Goal: Communication & Community: Answer question/provide support

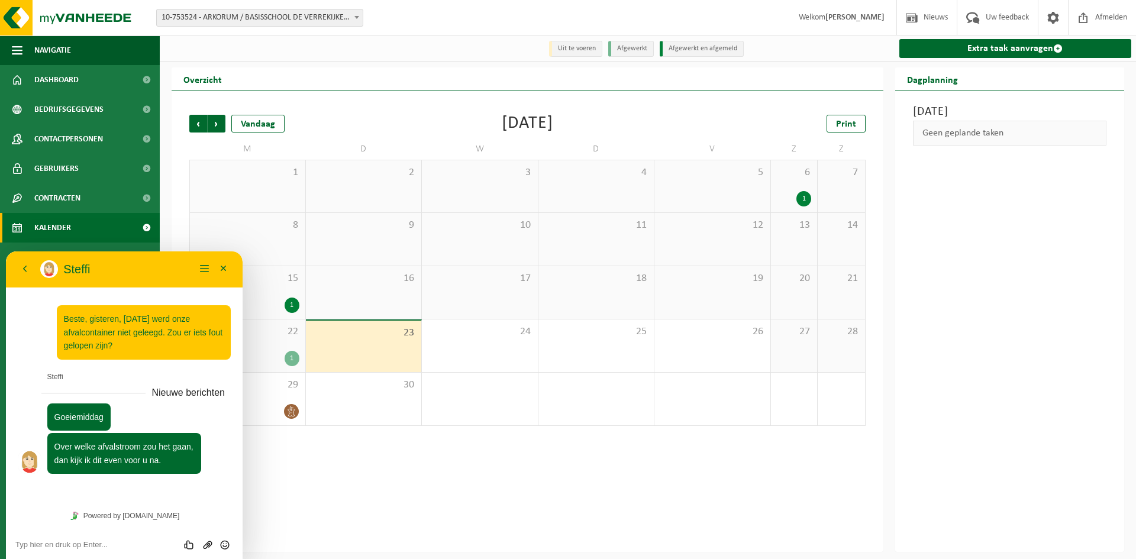
click at [116, 541] on textarea at bounding box center [124, 544] width 218 height 9
click at [296, 359] on div "1" at bounding box center [292, 358] width 15 height 15
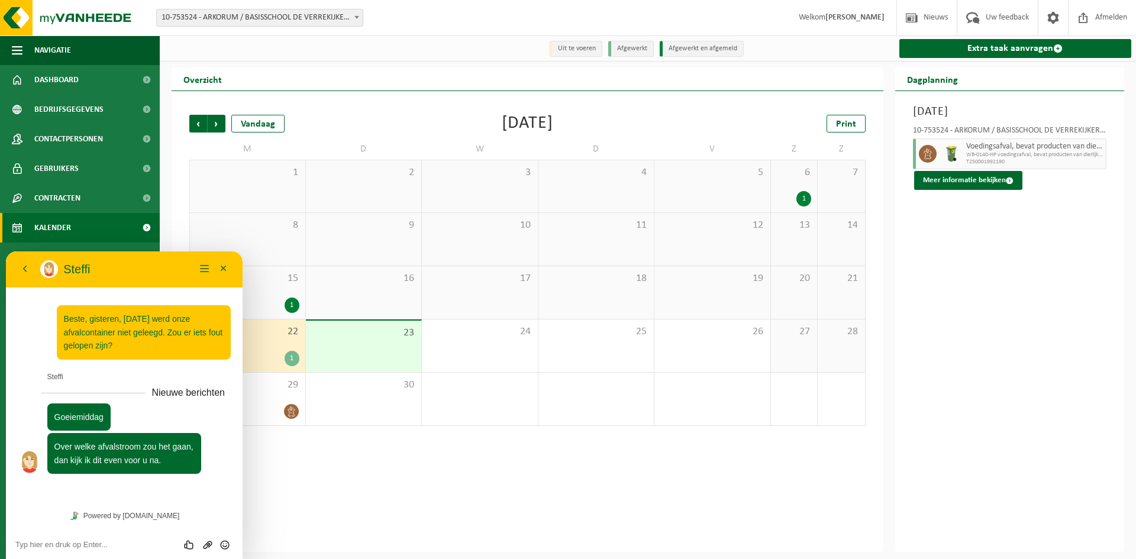
click at [78, 544] on textarea at bounding box center [124, 544] width 218 height 9
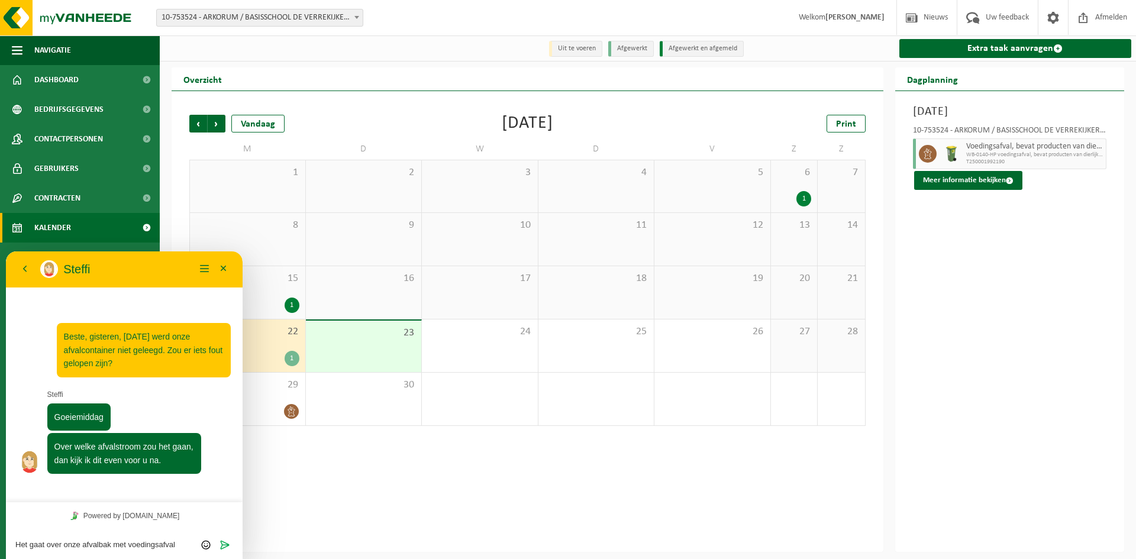
type textarea "Het gaat over onze afvalbak met voedingsafval."
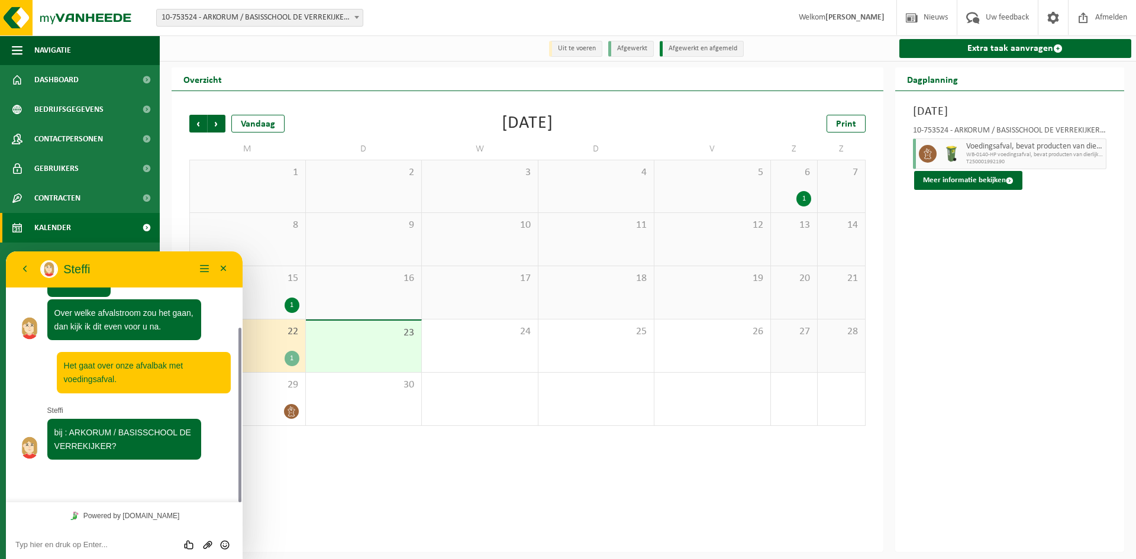
scroll to position [76, 0]
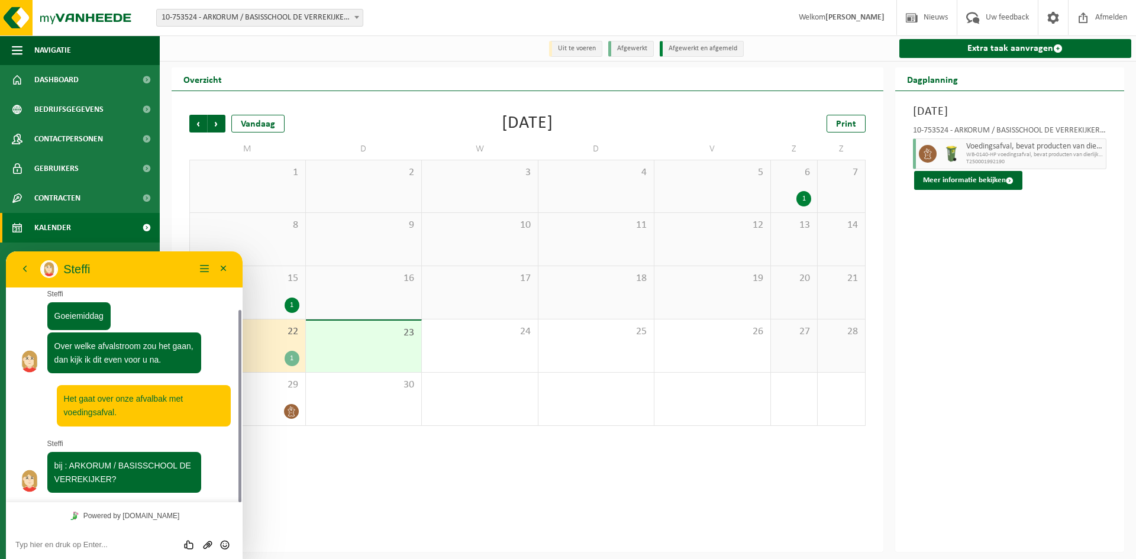
click at [97, 544] on textarea at bounding box center [124, 544] width 218 height 9
type textarea "inderdaad,"
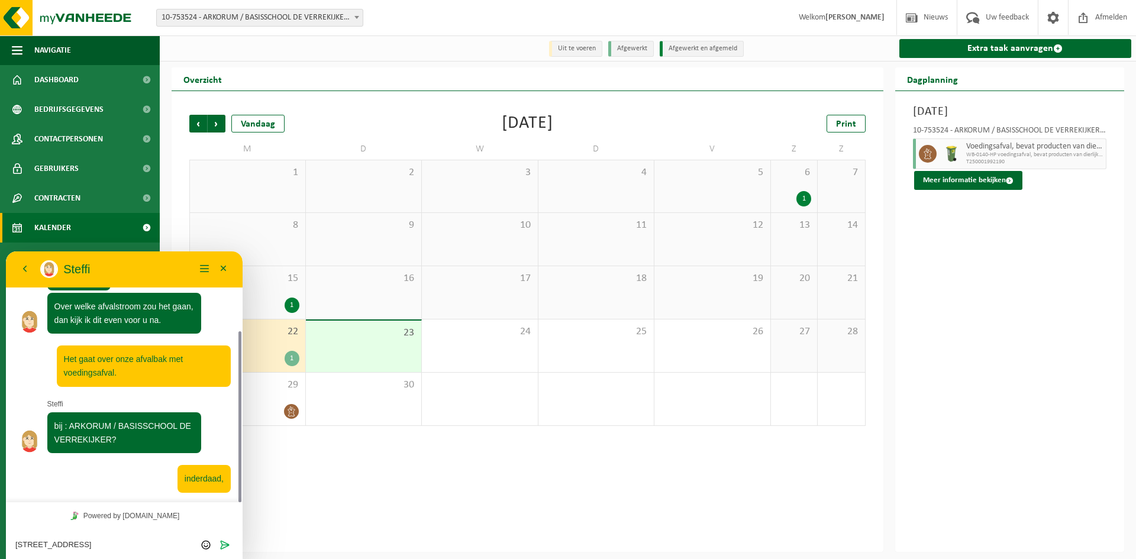
type textarea "[STREET_ADDRESS]"
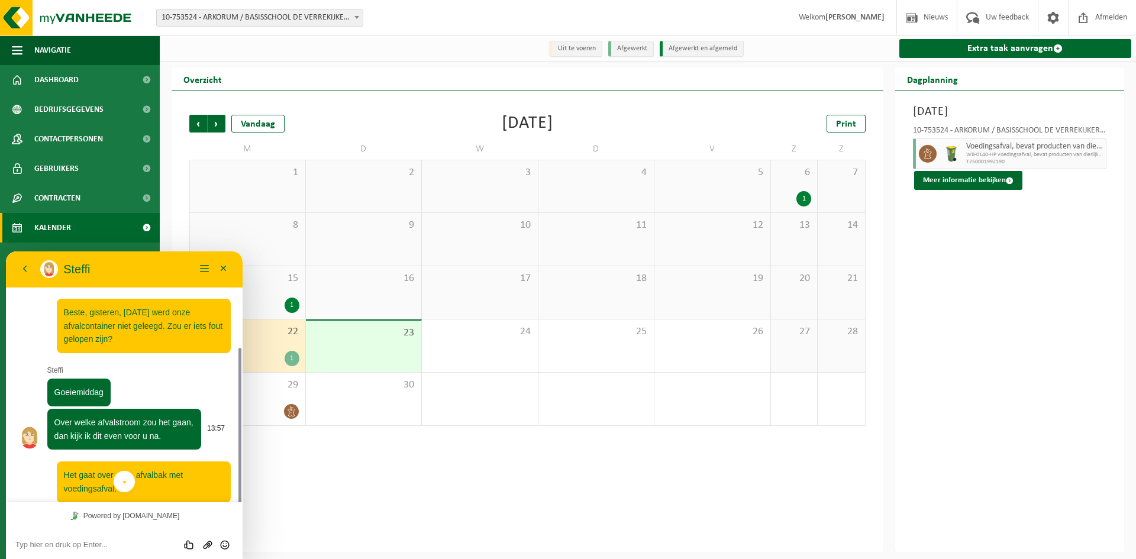
scroll to position [146, 0]
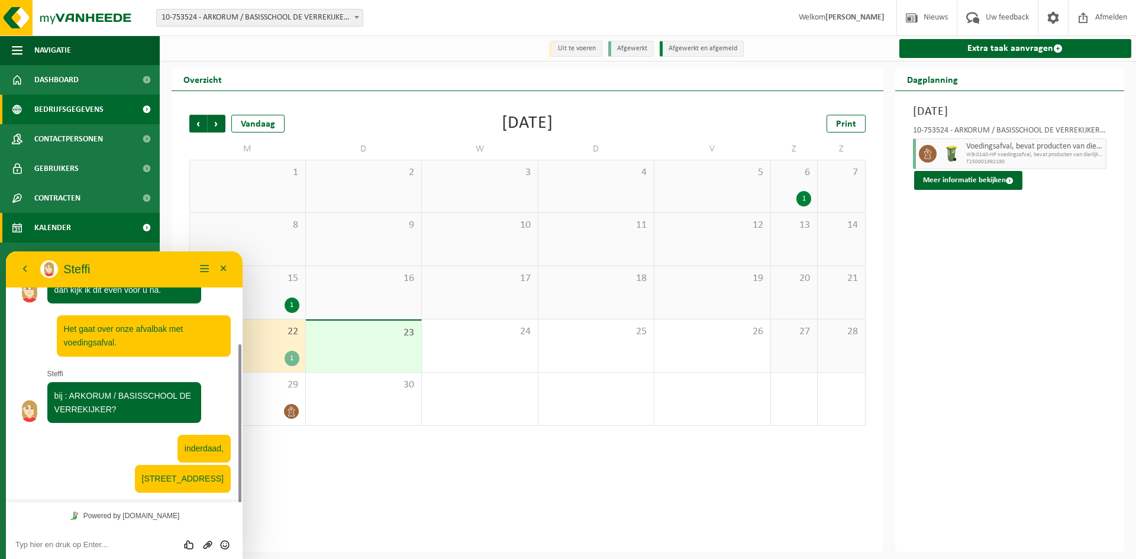
click at [119, 109] on link "Bedrijfsgegevens" at bounding box center [80, 110] width 160 height 30
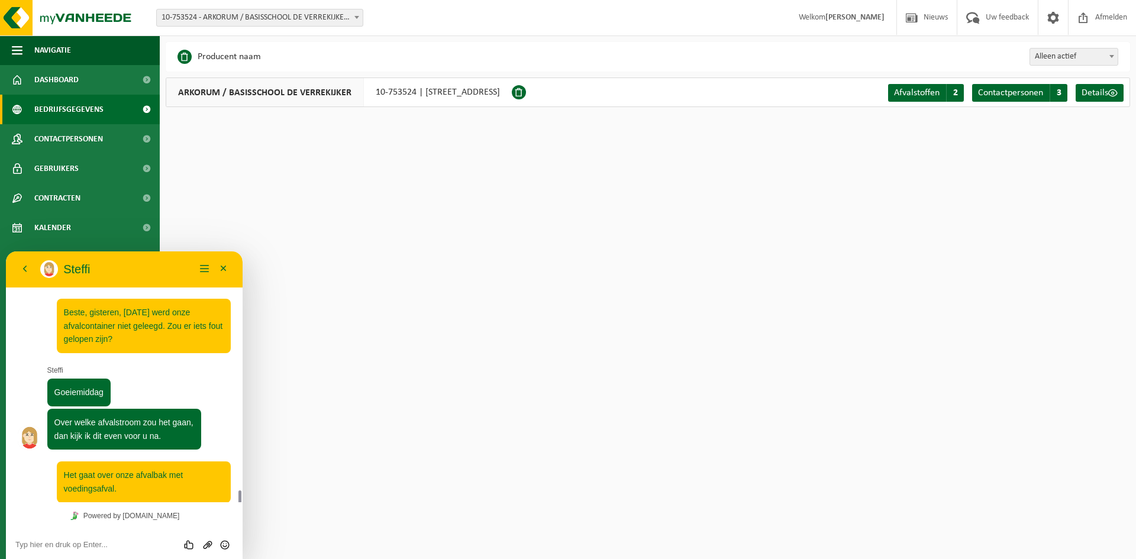
scroll to position [146, 0]
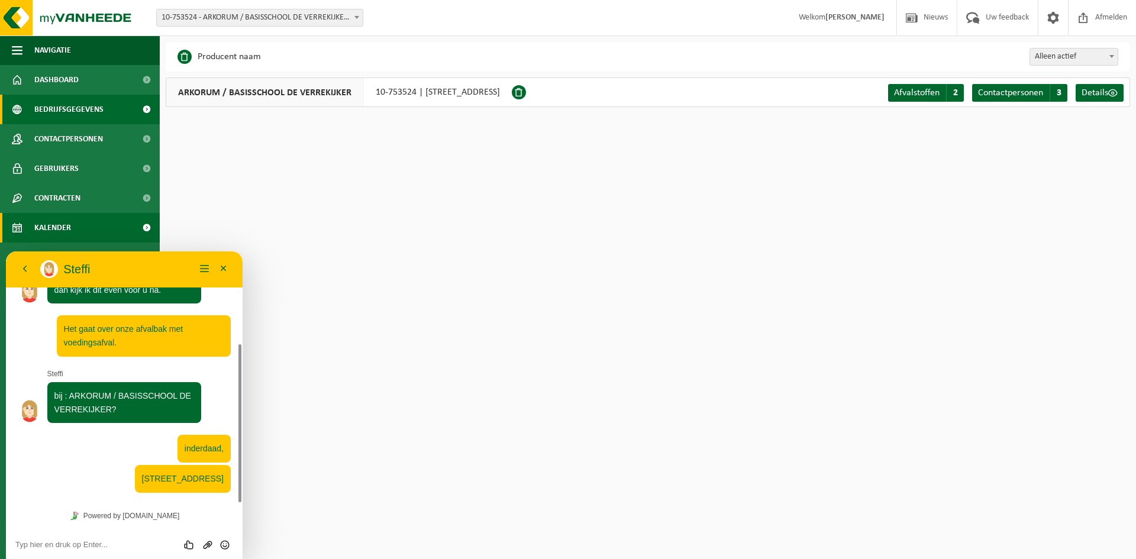
click at [88, 216] on link "Kalender" at bounding box center [80, 228] width 160 height 30
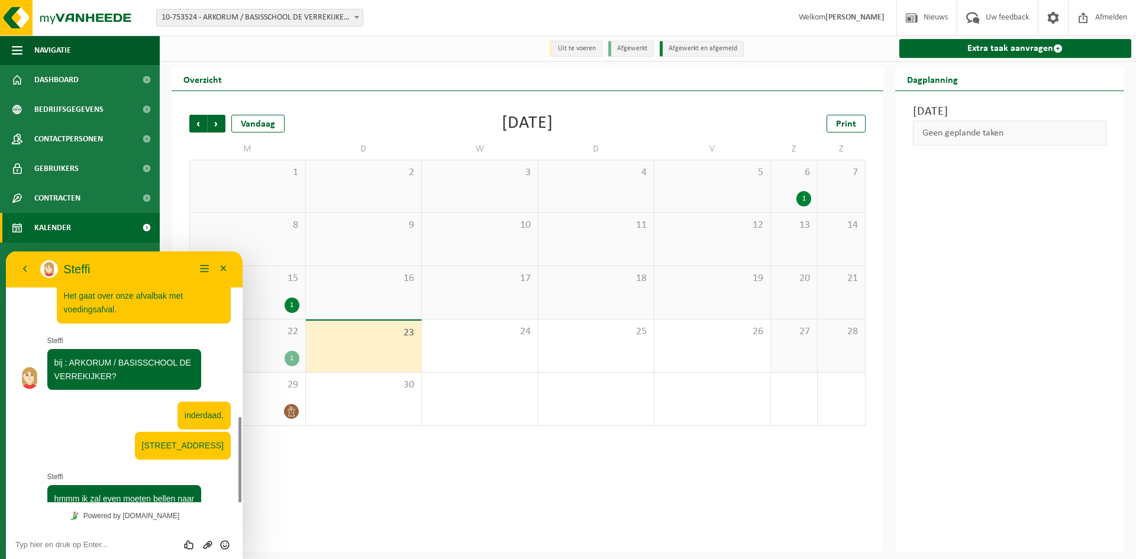
scroll to position [226, 0]
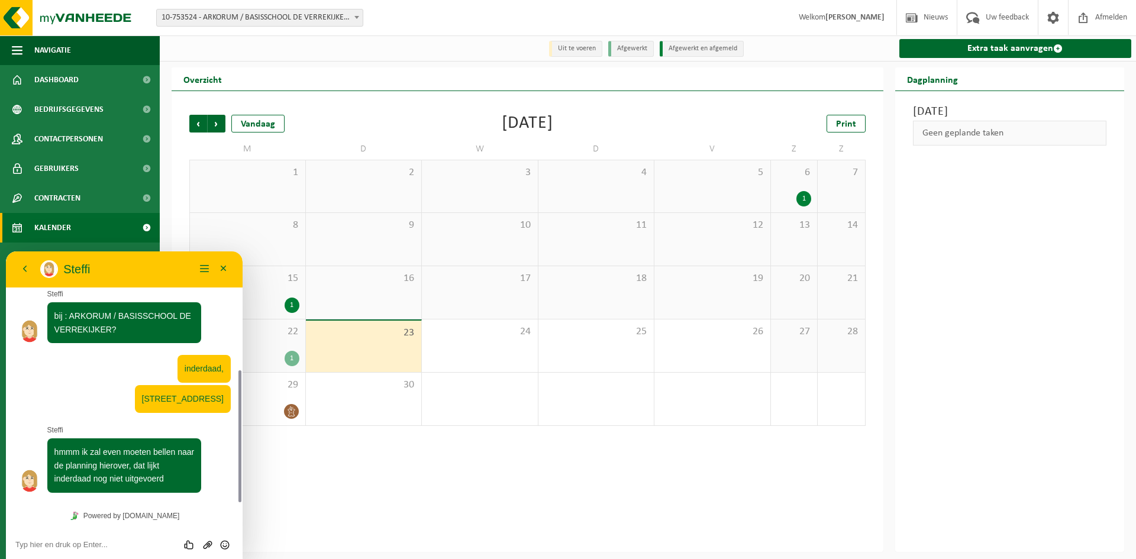
click at [77, 546] on textarea at bounding box center [124, 544] width 218 height 9
click at [106, 541] on textarea at bounding box center [124, 544] width 218 height 9
click at [86, 544] on textarea at bounding box center [124, 544] width 218 height 9
click at [99, 539] on div "Beoordeel deze chat Upload bestand Emoji invoeren" at bounding box center [124, 544] width 218 height 11
click at [94, 548] on textarea at bounding box center [124, 544] width 218 height 9
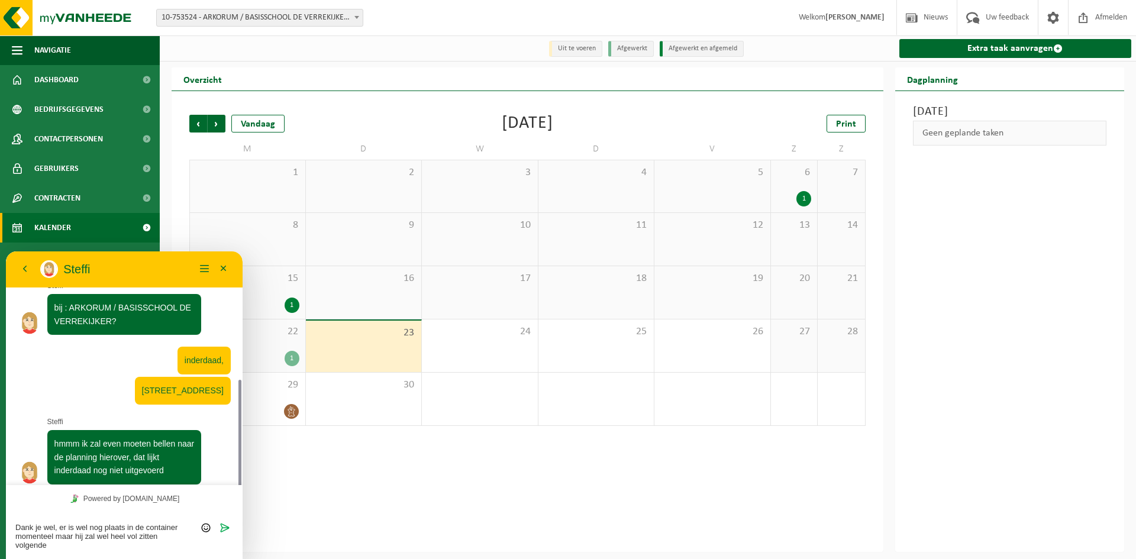
scroll to position [243, 0]
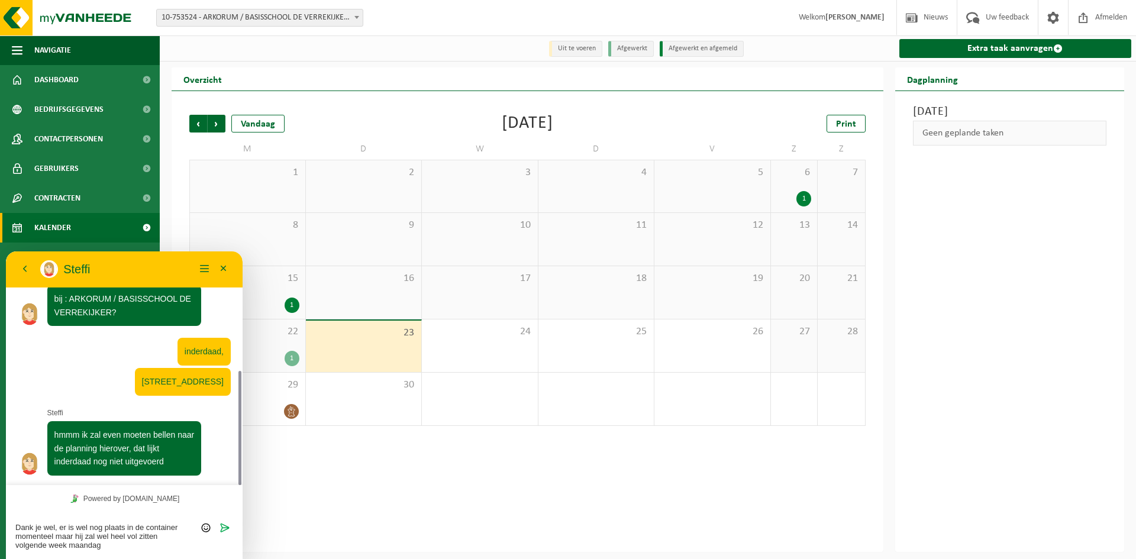
type textarea "Dank je wel, er is wel nog plaats in de container momenteel maar hij zal wel he…"
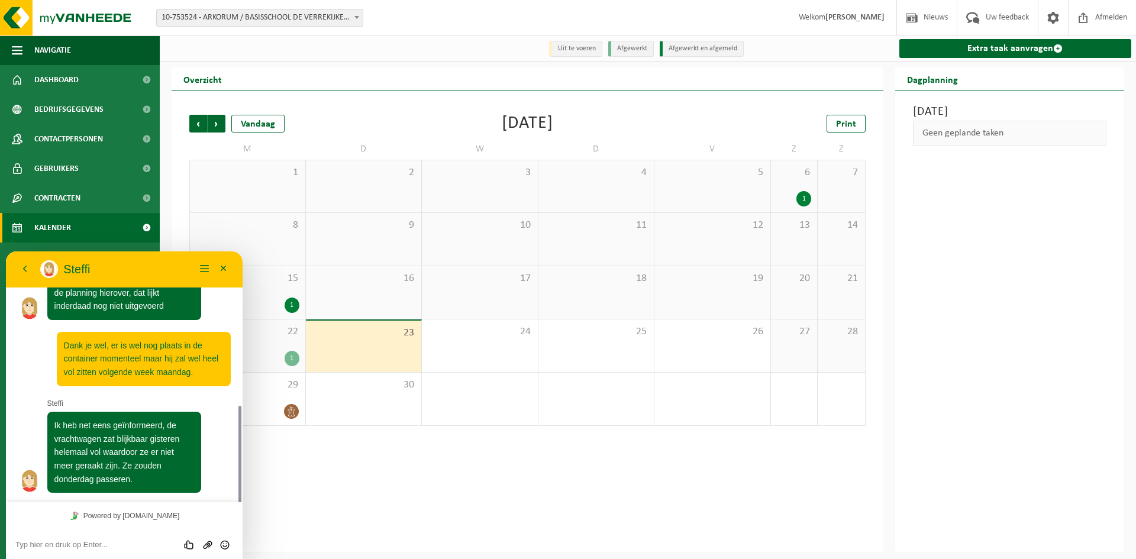
scroll to position [399, 0]
click at [78, 544] on textarea at bounding box center [124, 544] width 218 height 9
type textarea "Ok, ik zorg dat de container klaar staat. Dank je wel!"
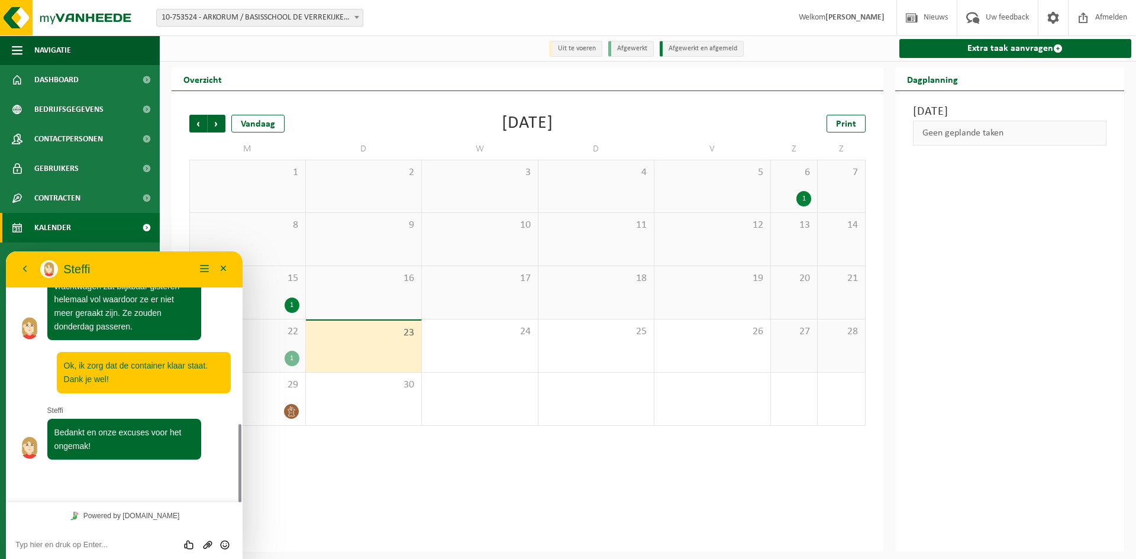
scroll to position [518, 0]
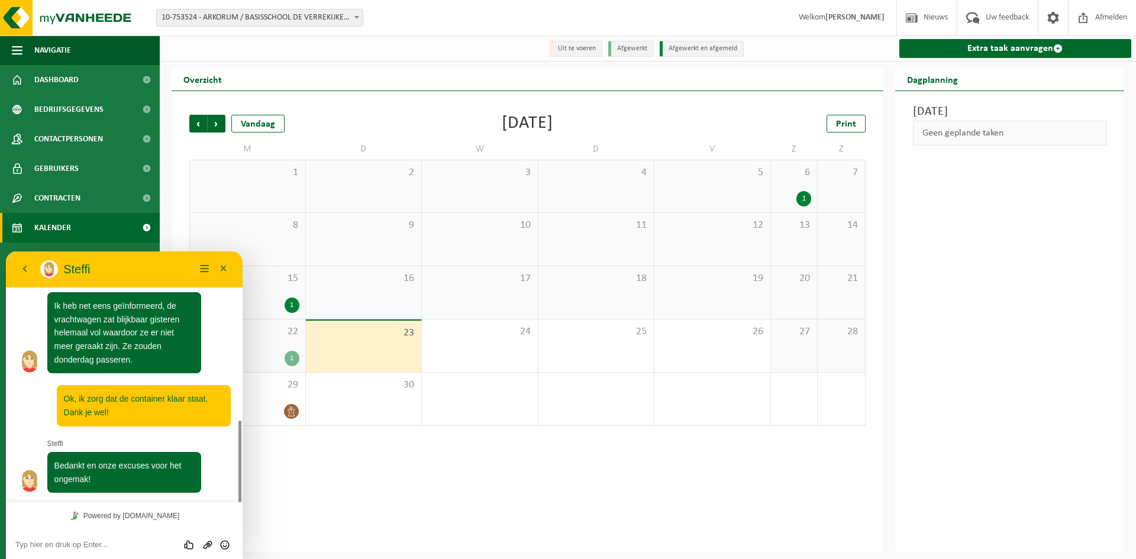
click at [105, 549] on textarea at bounding box center [124, 544] width 218 height 9
type textarea "Geen probleem, dank je wel voor de vlotte opvolging."
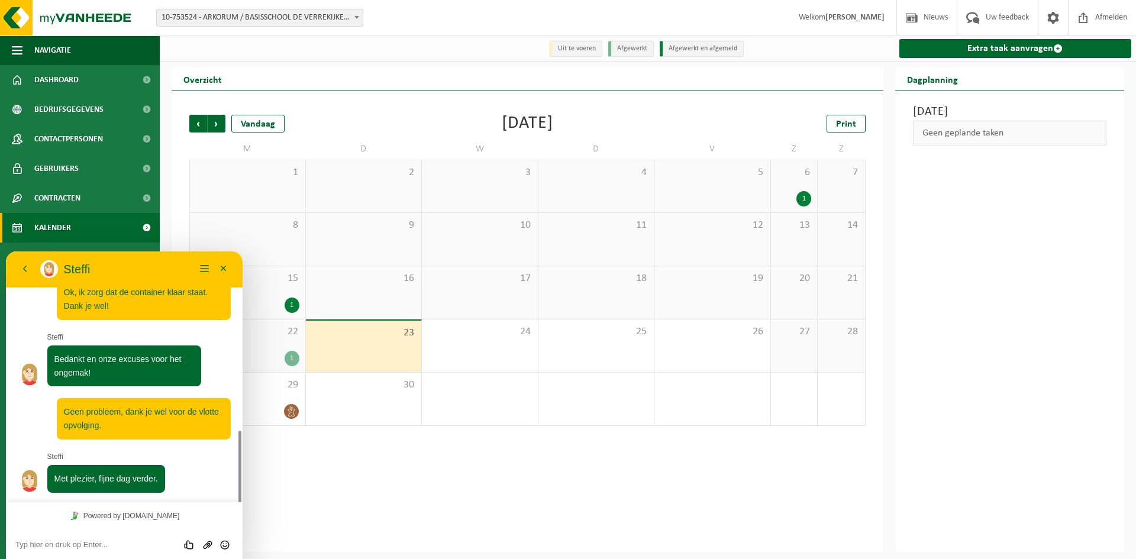
scroll to position [625, 0]
click at [54, 539] on div "Beoordeel deze chat Upload bestand Emoji invoeren" at bounding box center [124, 544] width 218 height 11
click at [61, 552] on div "Beoordeel deze chat Upload bestand Emoji invoeren" at bounding box center [124, 544] width 237 height 30
click at [68, 544] on textarea at bounding box center [124, 544] width 218 height 9
type textarea "b"
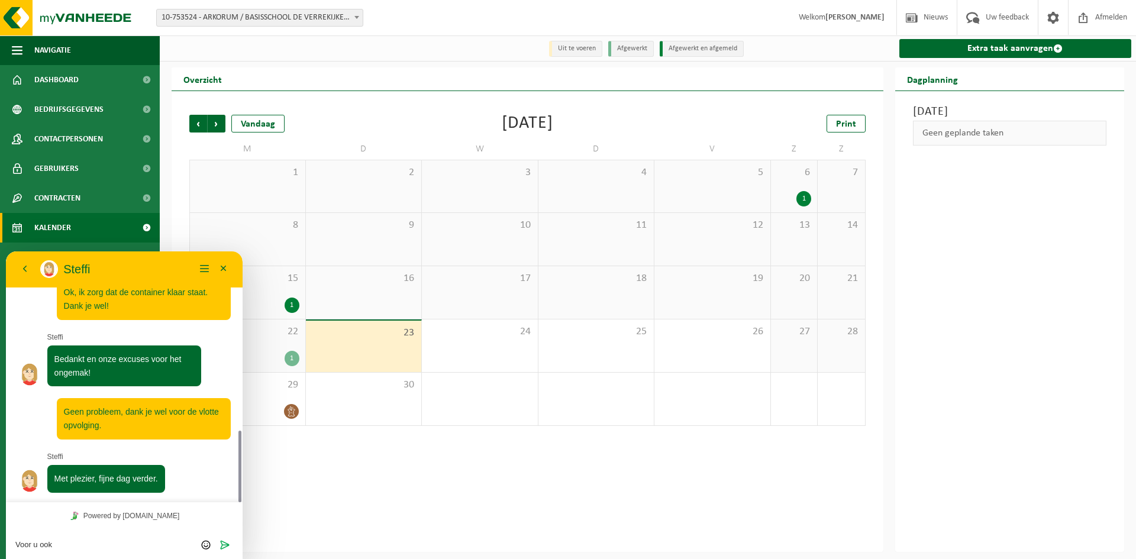
type textarea "Voor u ook."
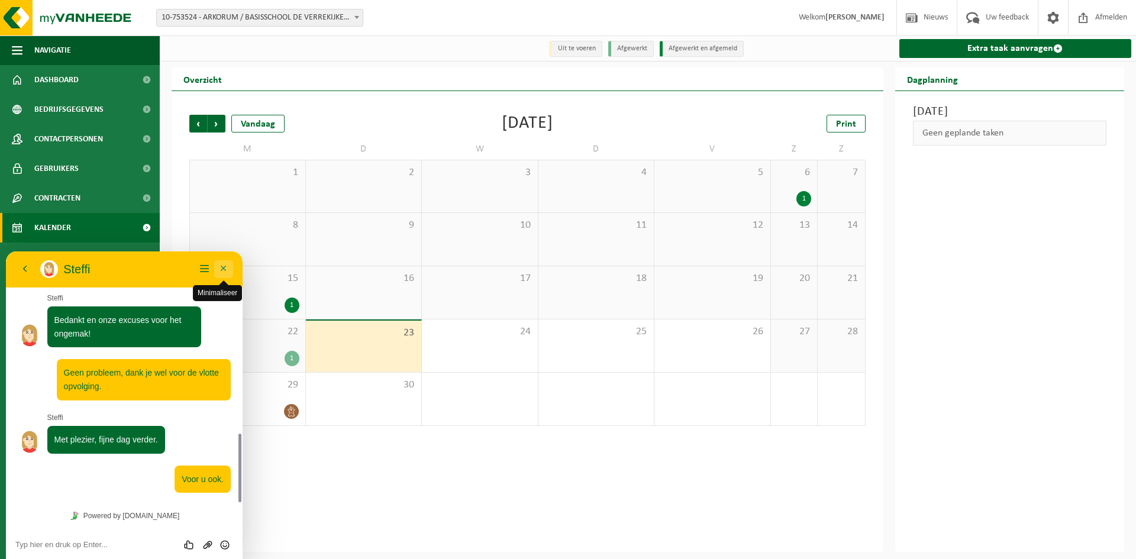
click at [224, 268] on button "Minimaliseer" at bounding box center [223, 269] width 19 height 18
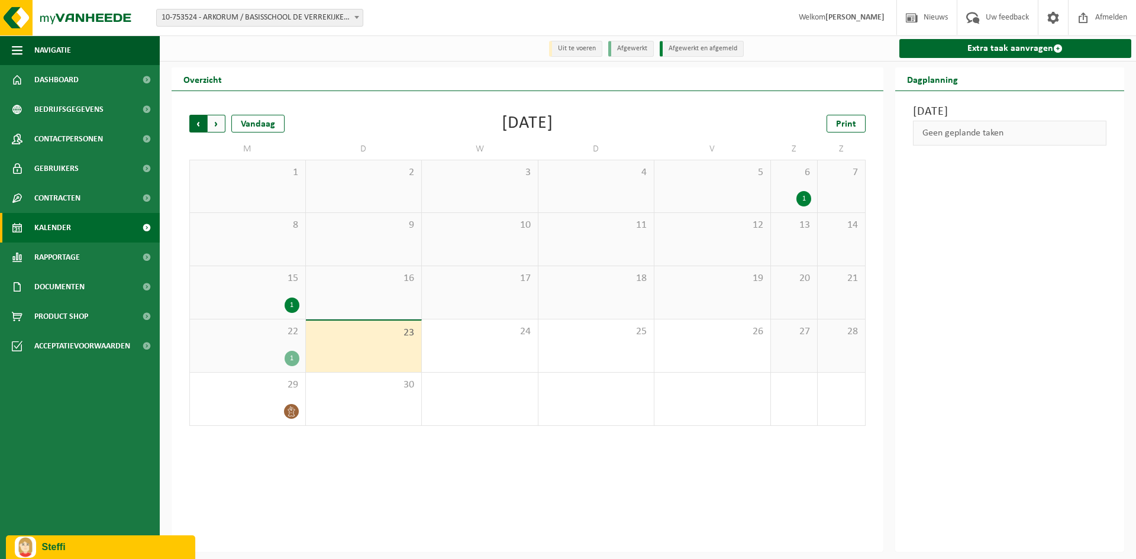
click at [215, 130] on span "Volgende" at bounding box center [217, 124] width 18 height 18
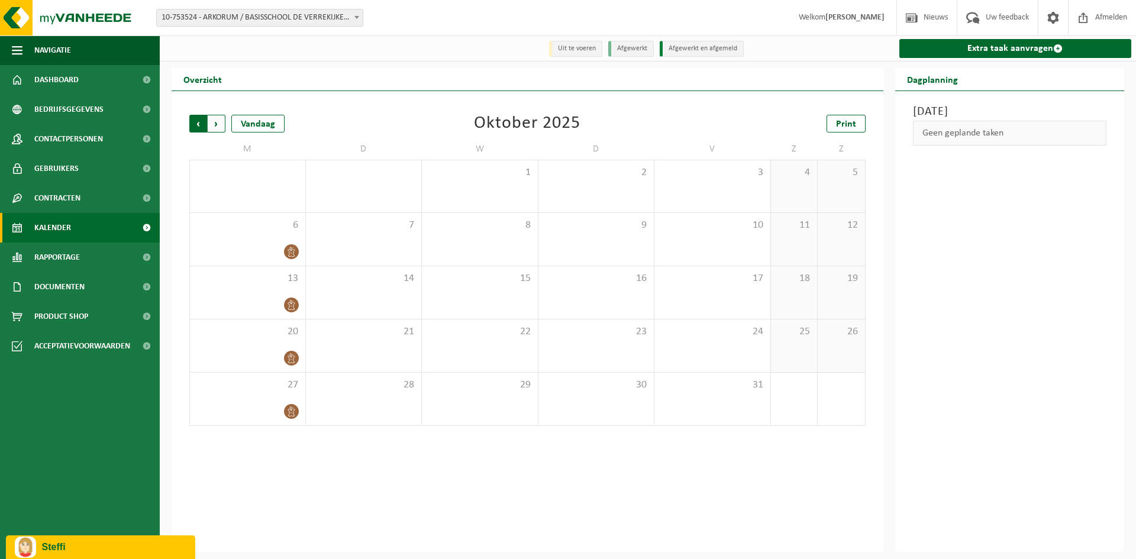
click at [216, 125] on span "Volgende" at bounding box center [217, 124] width 18 height 18
click at [286, 254] on icon at bounding box center [291, 252] width 10 height 10
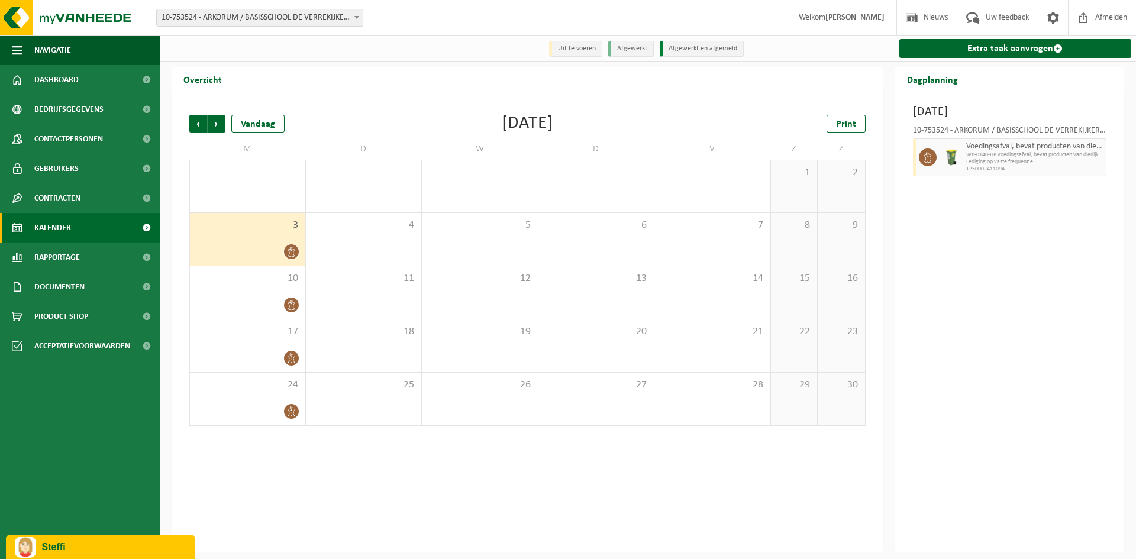
click at [292, 256] on icon at bounding box center [291, 252] width 10 height 10
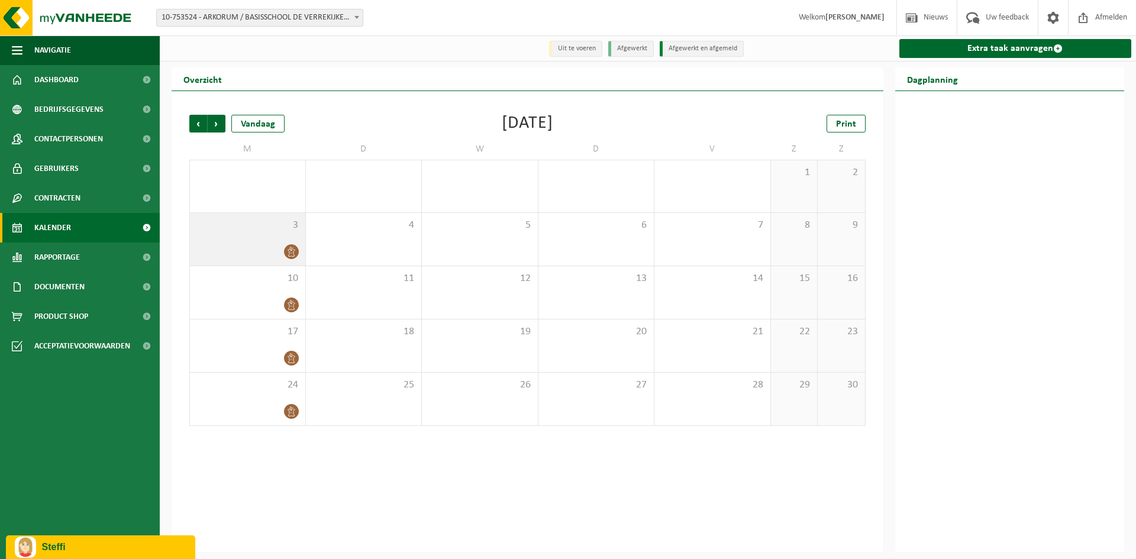
click at [292, 256] on icon at bounding box center [291, 252] width 10 height 10
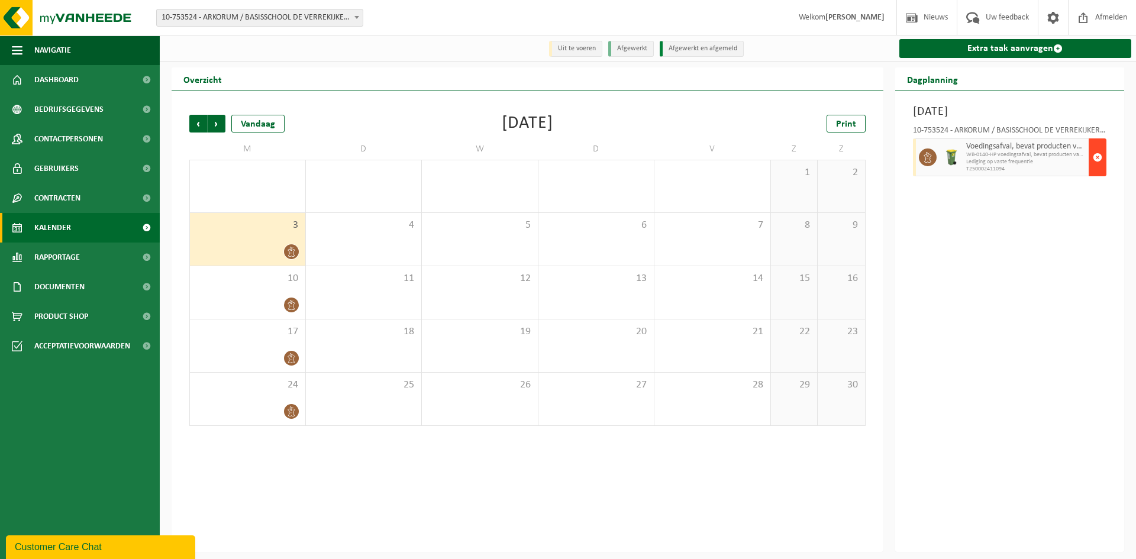
click at [1100, 159] on span "button" at bounding box center [1096, 158] width 9 height 24
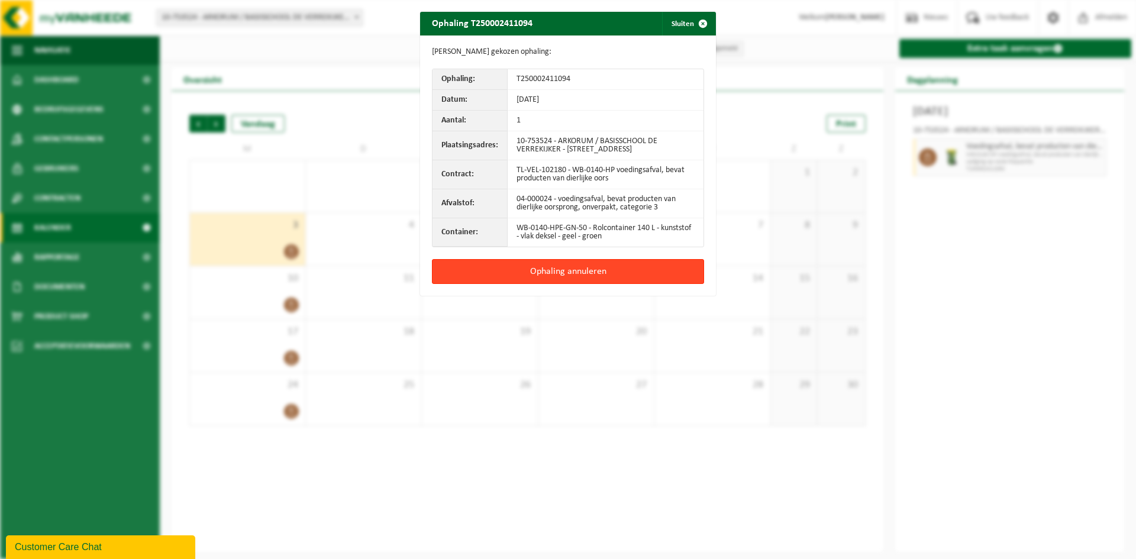
click at [613, 270] on button "Ophaling annuleren" at bounding box center [568, 271] width 272 height 25
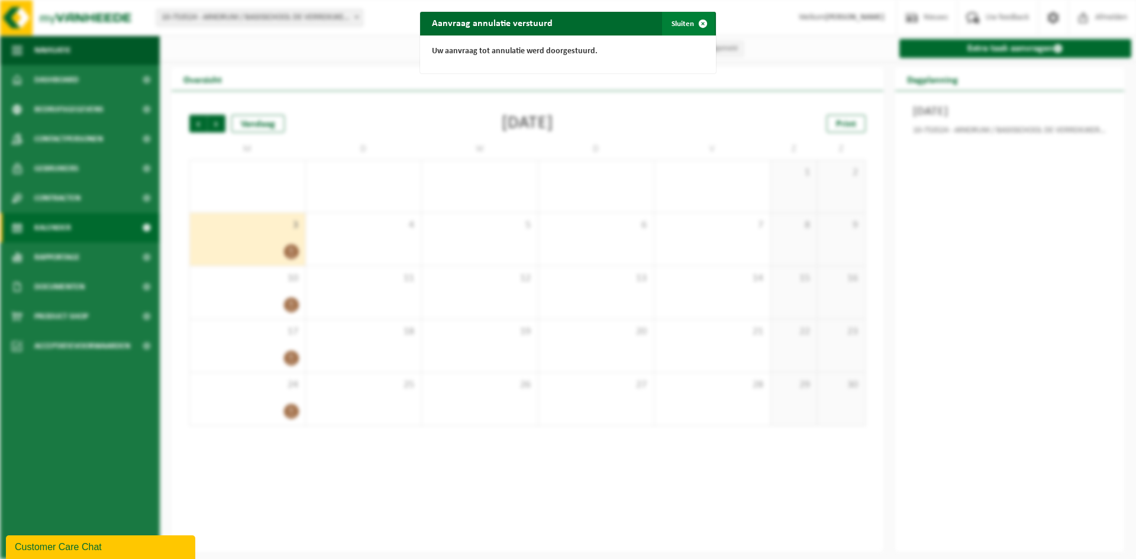
click at [694, 27] on span "button" at bounding box center [703, 24] width 24 height 24
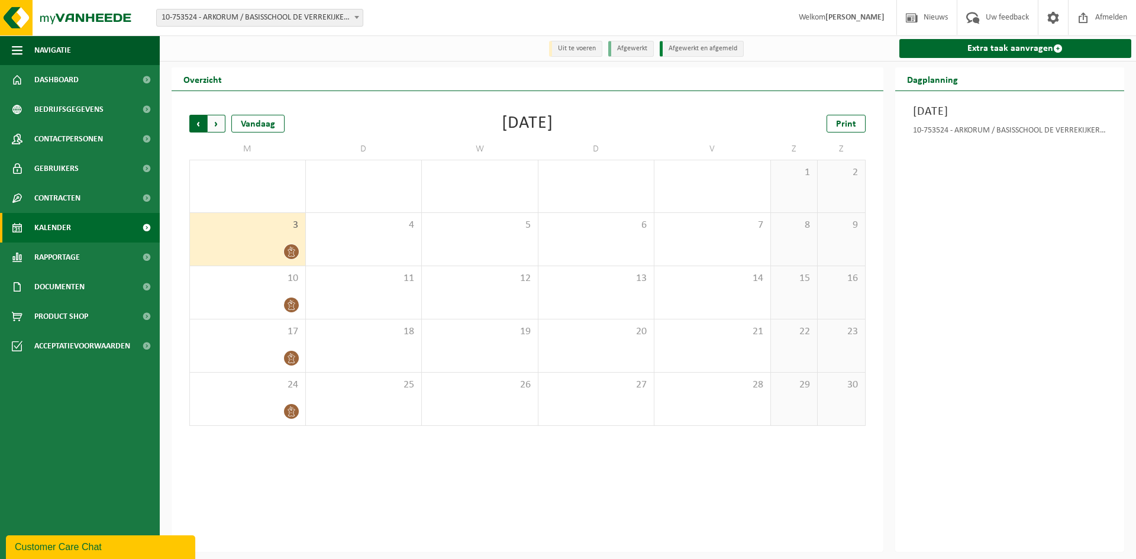
click at [215, 127] on span "Volgende" at bounding box center [217, 124] width 18 height 18
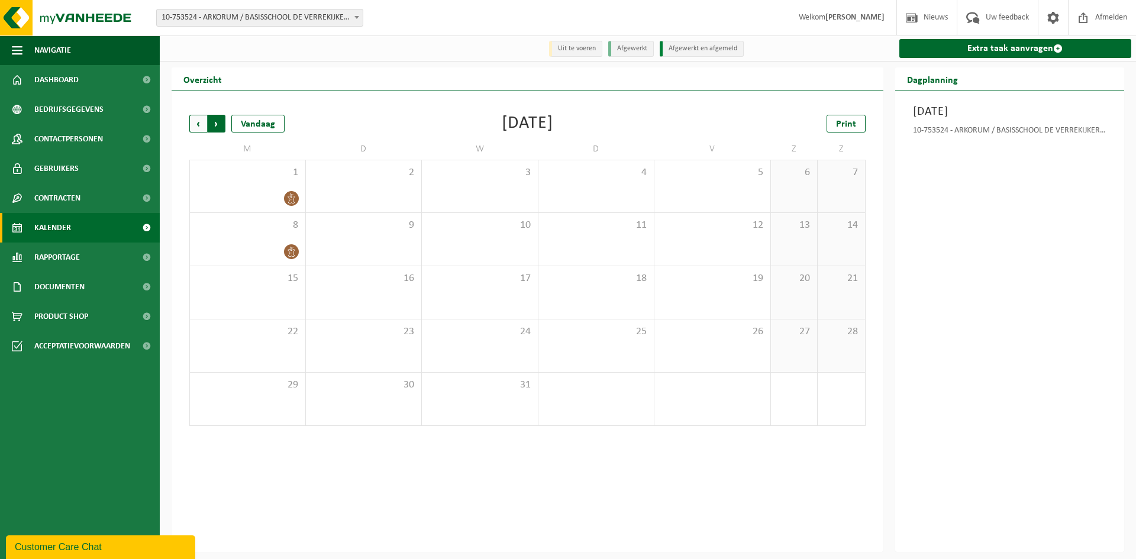
click at [194, 125] on span "Vorige" at bounding box center [198, 124] width 18 height 18
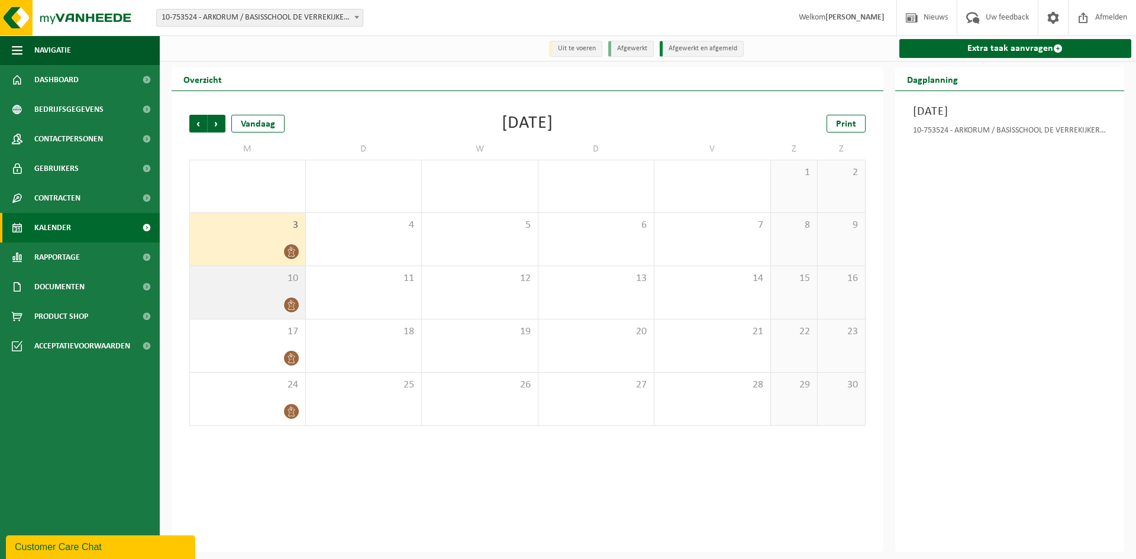
click at [235, 299] on div at bounding box center [248, 305] width 104 height 16
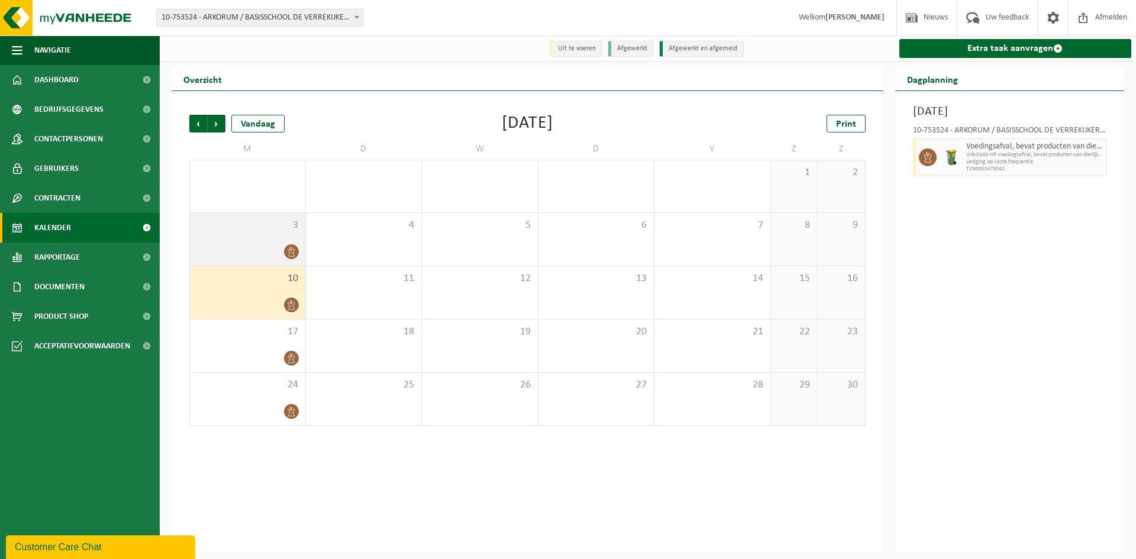
click at [252, 238] on div "3" at bounding box center [247, 239] width 115 height 53
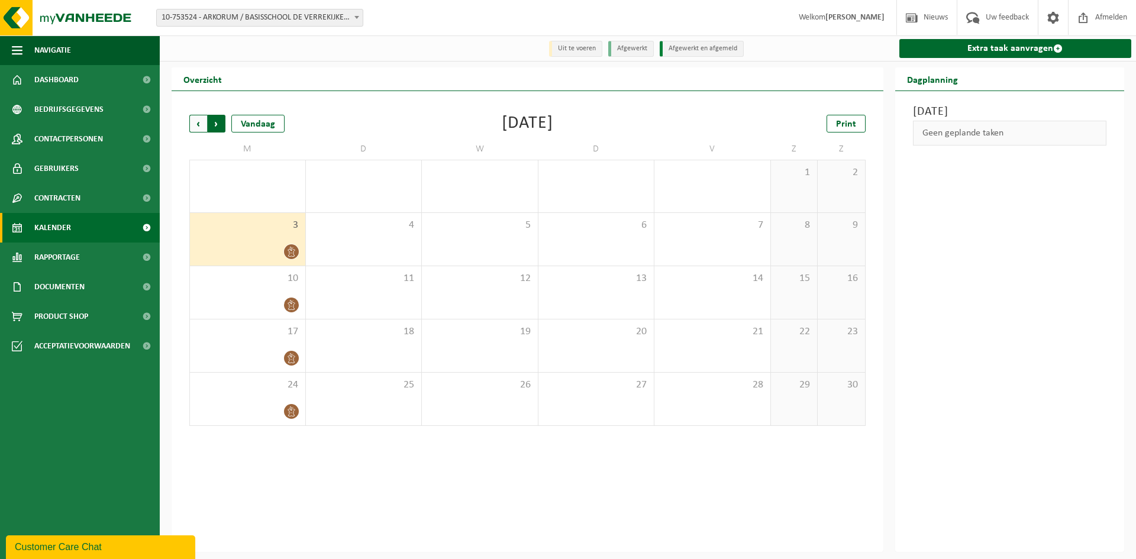
click at [198, 125] on span "Vorige" at bounding box center [198, 124] width 18 height 18
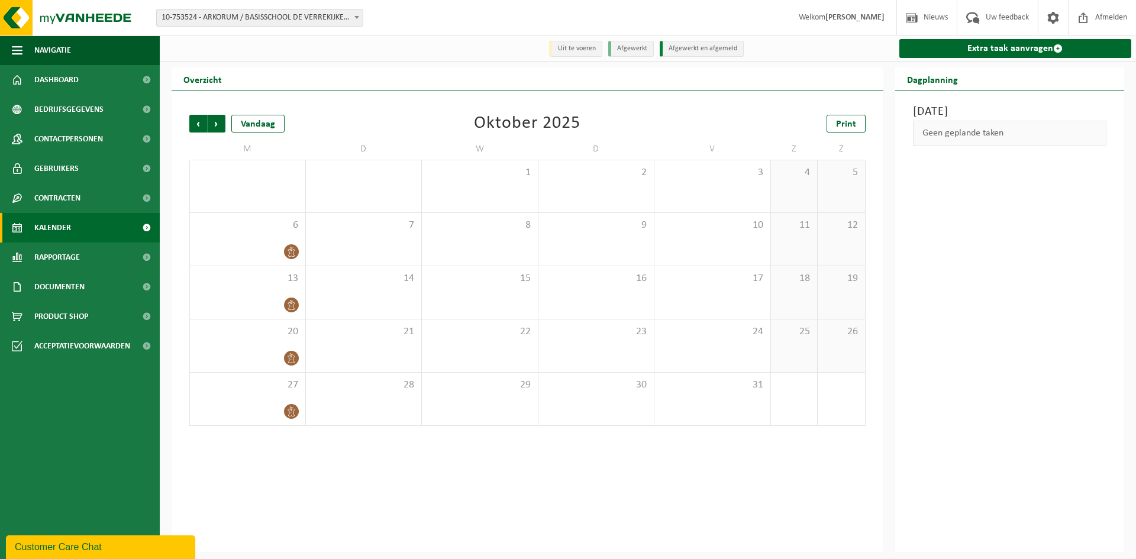
click at [198, 125] on span "Vorige" at bounding box center [198, 124] width 18 height 18
